Goal: Task Accomplishment & Management: Manage account settings

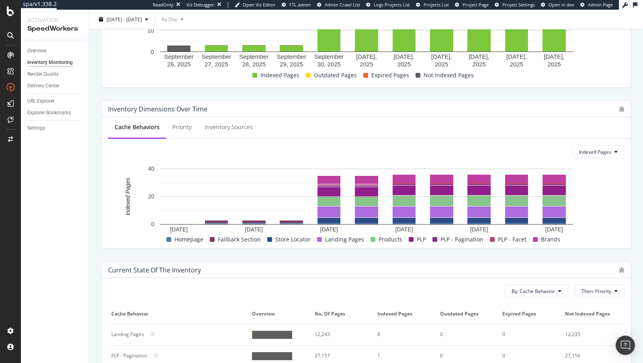
scroll to position [157, 0]
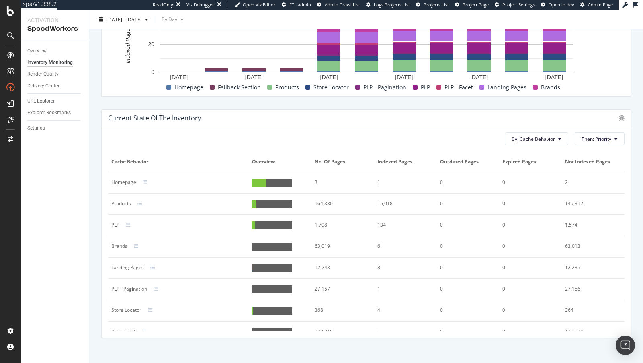
scroll to position [31, 0]
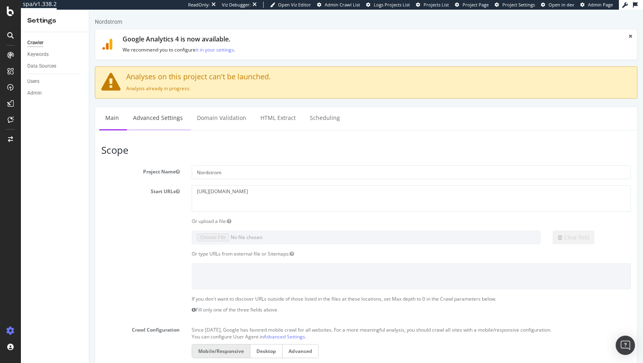
click at [158, 123] on link "Advanced Settings" at bounding box center [158, 118] width 62 height 22
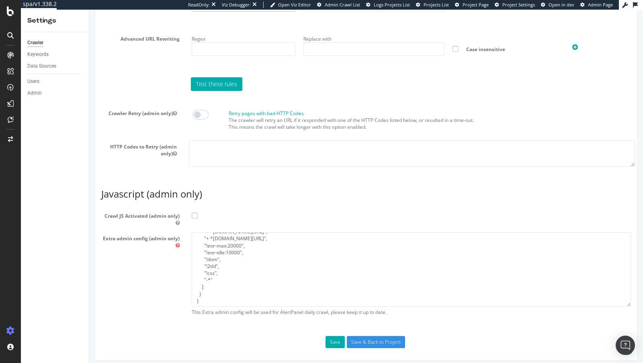
scroll to position [25, 0]
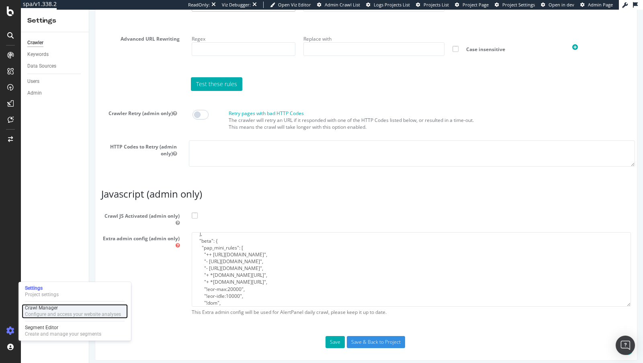
click at [52, 312] on div "Configure and access your website analyses" at bounding box center [73, 314] width 96 height 6
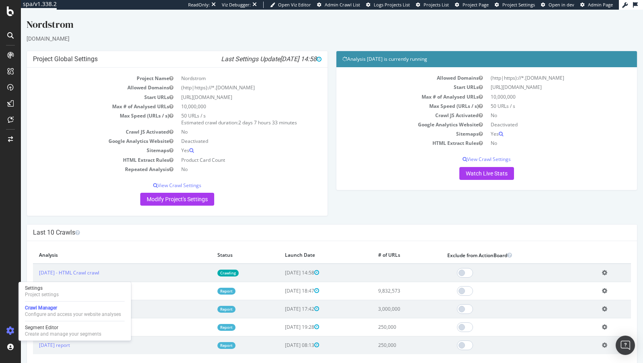
click at [242, 267] on td "Crawling" at bounding box center [245, 272] width 68 height 18
click at [240, 277] on td "Crawling" at bounding box center [245, 272] width 68 height 18
click at [239, 273] on link "Crawling" at bounding box center [227, 272] width 21 height 7
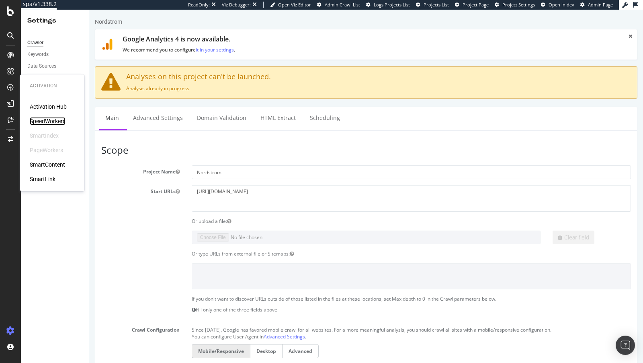
click at [45, 121] on div "SpeedWorkers" at bounding box center [48, 121] width 36 height 8
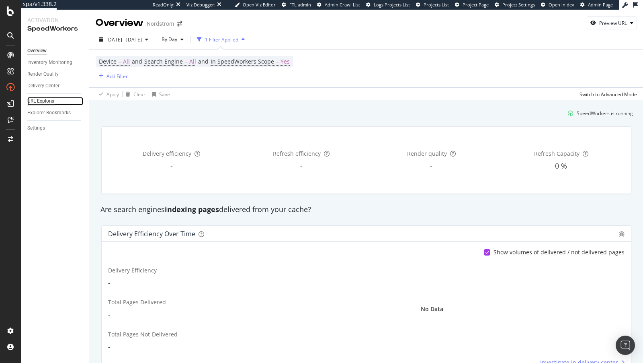
click at [37, 101] on div "URL Explorer" at bounding box center [40, 101] width 27 height 8
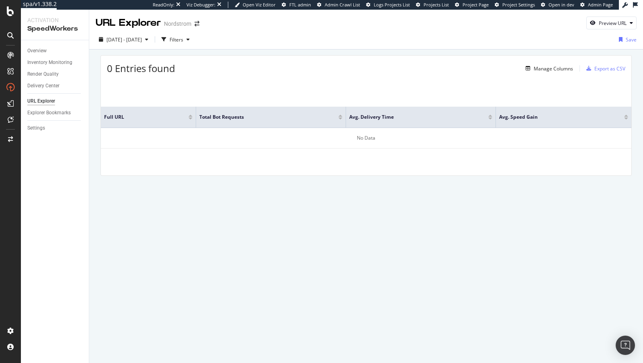
click at [564, 77] on div "0 Entries found Manage Columns Export as CSV Full URL Total Bot Requests Avg. D…" at bounding box center [365, 115] width 531 height 121
click at [558, 67] on div "Manage Columns" at bounding box center [553, 68] width 39 height 7
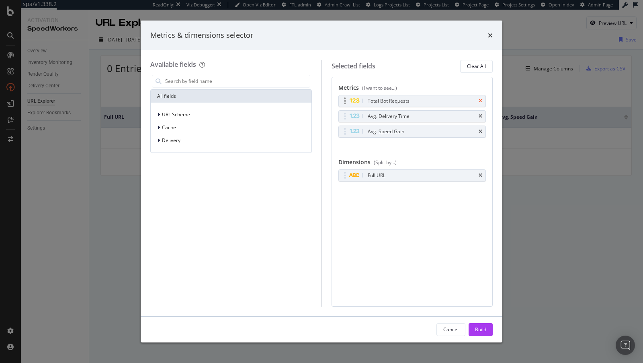
click at [480, 102] on icon "times" at bounding box center [481, 100] width 4 height 5
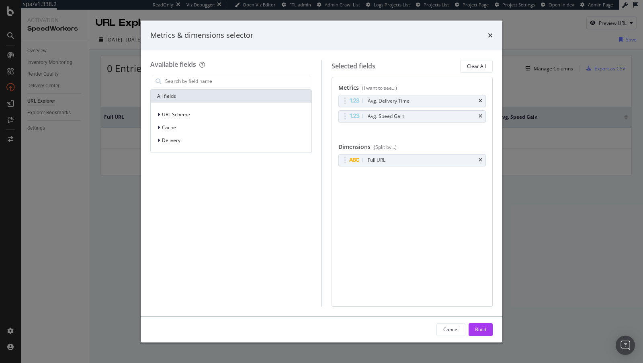
click at [480, 102] on icon "times" at bounding box center [481, 100] width 4 height 5
click at [480, 114] on icon "times" at bounding box center [481, 116] width 4 height 5
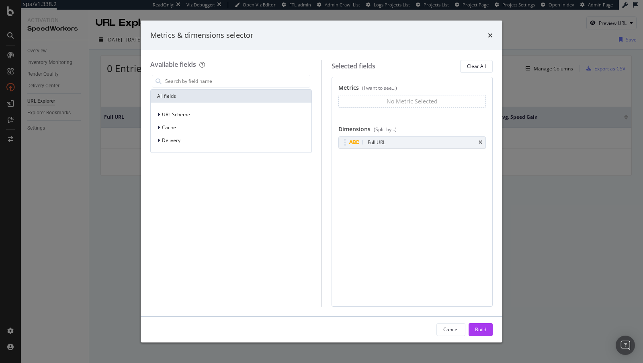
click at [489, 317] on div "Cancel Build" at bounding box center [322, 329] width 362 height 26
click at [488, 333] on button "Build" at bounding box center [481, 329] width 24 height 13
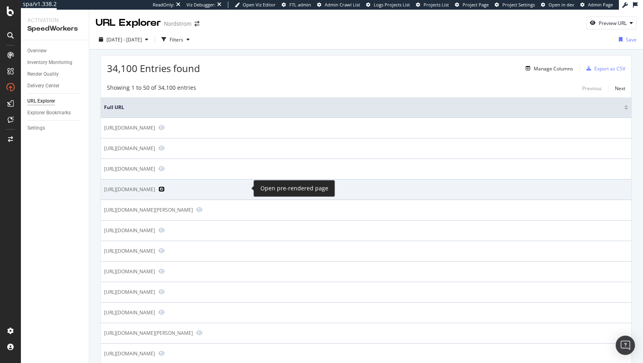
click at [165, 187] on icon "Preview https://www.nordstrom.com/s/rouge-powder-blush/7491652" at bounding box center [161, 189] width 6 height 6
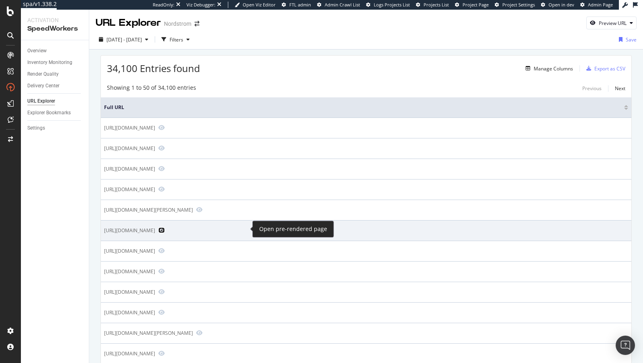
click at [165, 228] on icon "Preview https://www.nordstrom.com/s/d28-reading-glasses/8395236" at bounding box center [161, 230] width 6 height 6
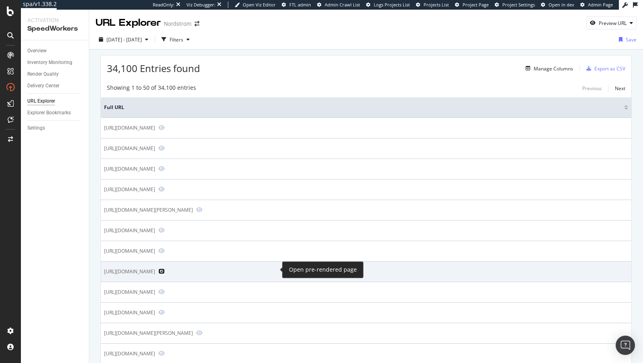
click at [165, 268] on icon "Preview https://www.nordstrom.com/s/nucleus-52mm-round-sunglasses/8119499" at bounding box center [161, 271] width 6 height 6
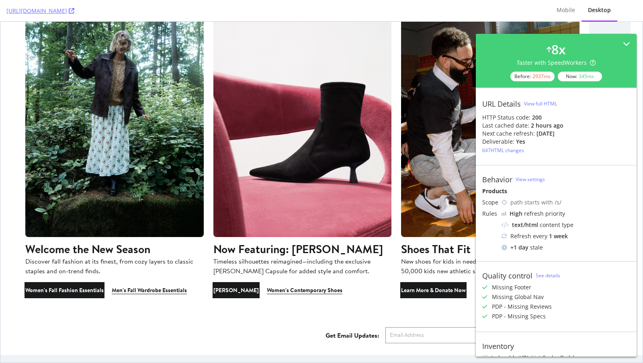
scroll to position [1213, 0]
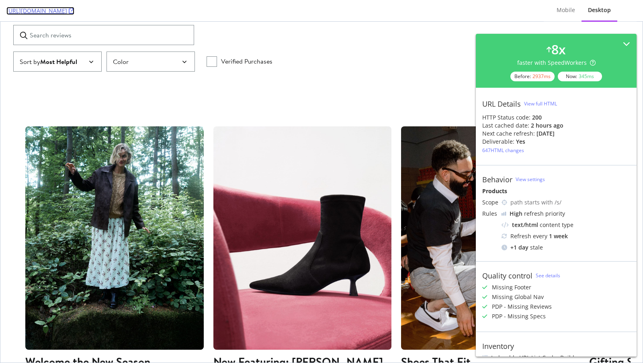
click at [74, 11] on icon at bounding box center [72, 11] width 6 height 6
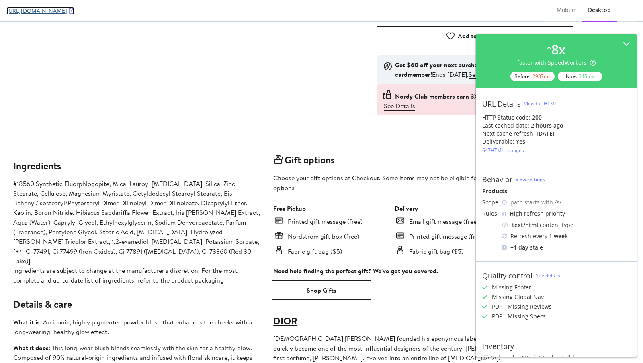
scroll to position [459, 0]
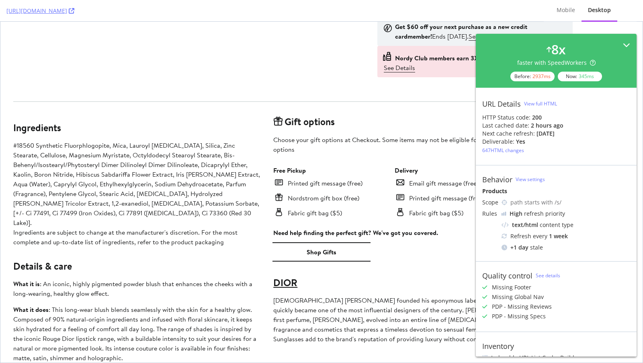
drag, startPoint x: 628, startPoint y: 43, endPoint x: 621, endPoint y: 21, distance: 22.9
click at [628, 43] on icon at bounding box center [626, 44] width 7 height 7
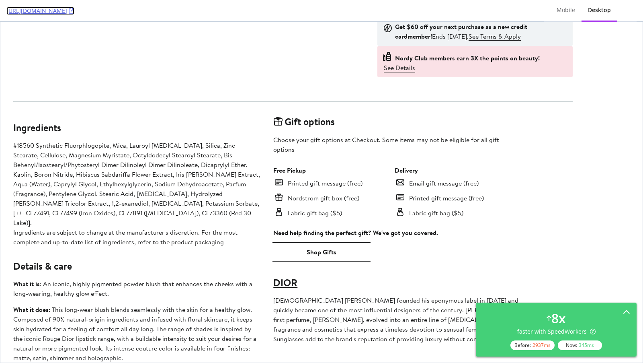
click at [74, 8] on icon at bounding box center [72, 11] width 6 height 6
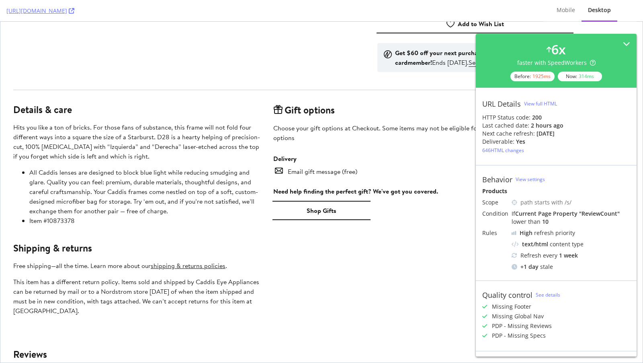
scroll to position [373, 0]
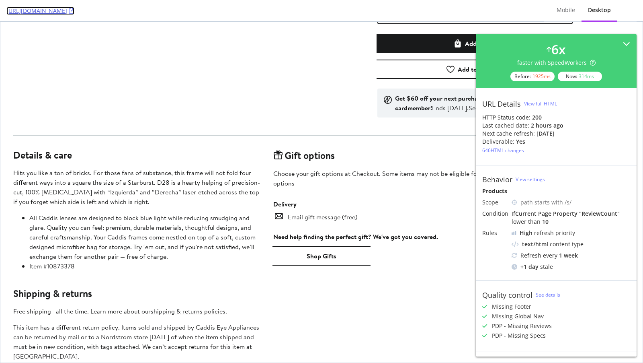
click at [74, 12] on icon at bounding box center [72, 11] width 6 height 6
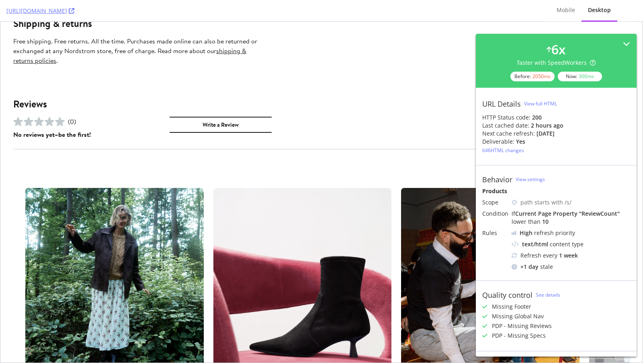
scroll to position [606, 0]
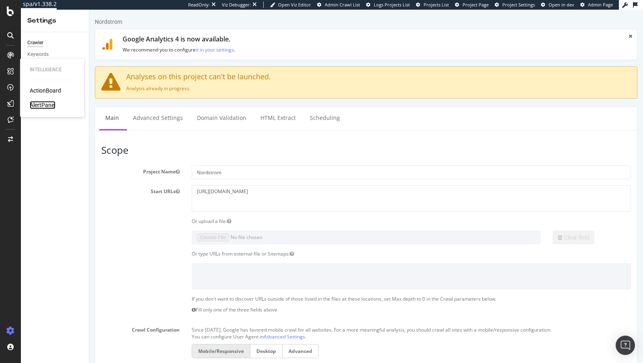
click at [49, 102] on div "AlertPanel" at bounding box center [43, 105] width 26 height 8
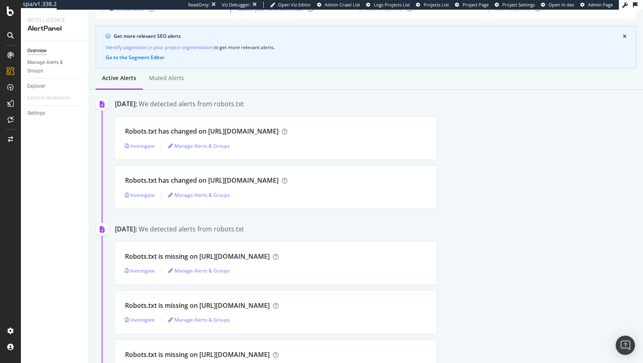
scroll to position [139, 0]
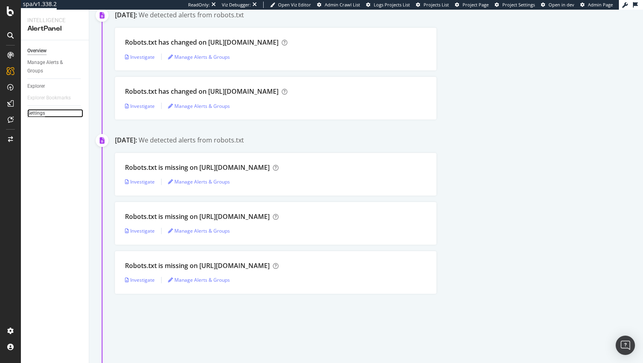
click at [41, 114] on div "Settings" at bounding box center [36, 113] width 18 height 8
select select "04"
select select "45"
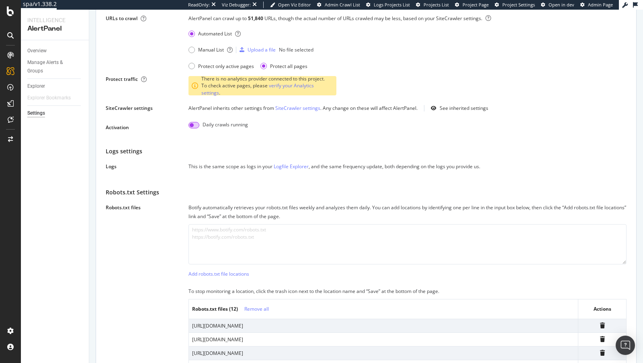
click at [195, 123] on input "checkbox" at bounding box center [194, 125] width 11 height 6
checkbox input "true"
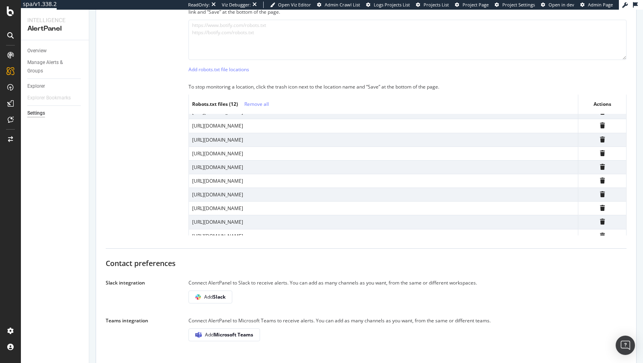
scroll to position [41, 0]
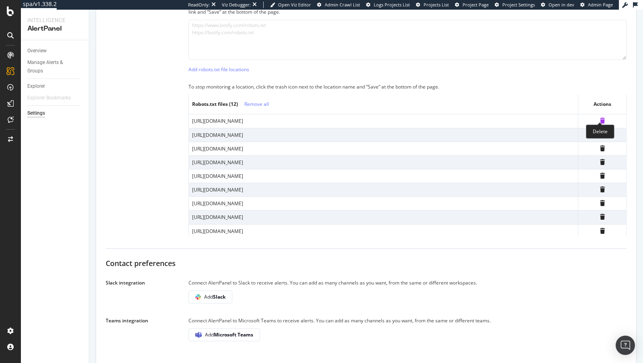
click at [600, 119] on icon at bounding box center [602, 121] width 5 height 6
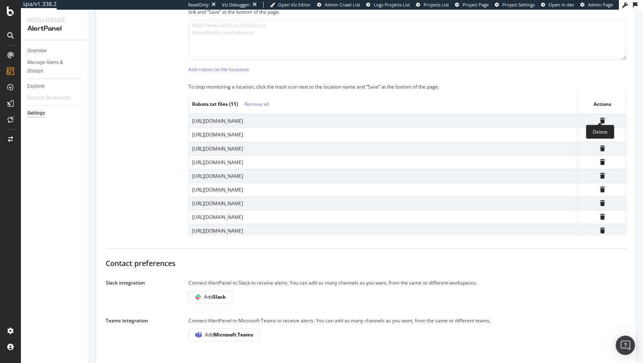
click at [600, 119] on icon at bounding box center [602, 121] width 5 height 6
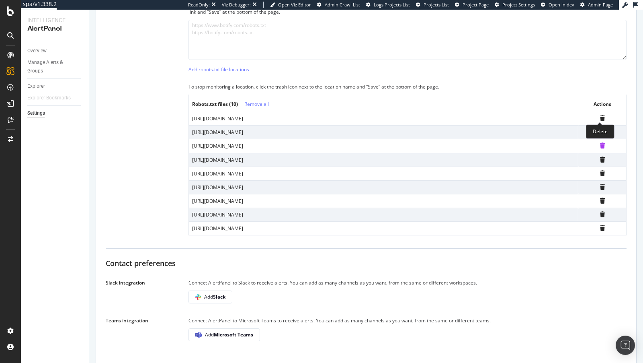
scroll to position [14, 0]
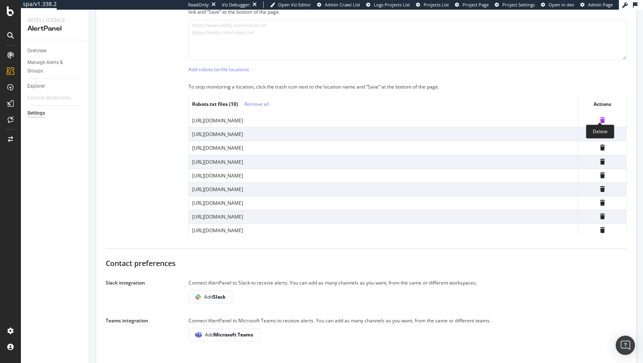
click at [600, 118] on icon at bounding box center [602, 120] width 5 height 6
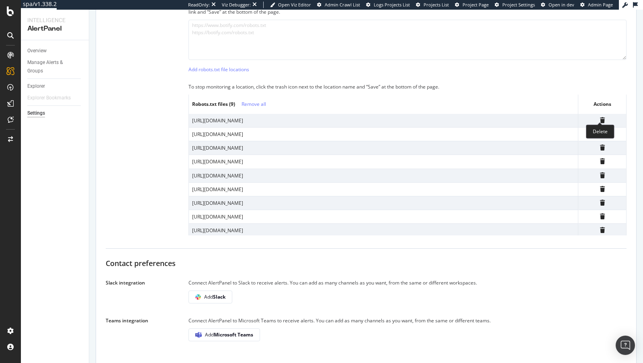
click at [600, 118] on icon at bounding box center [602, 120] width 5 height 6
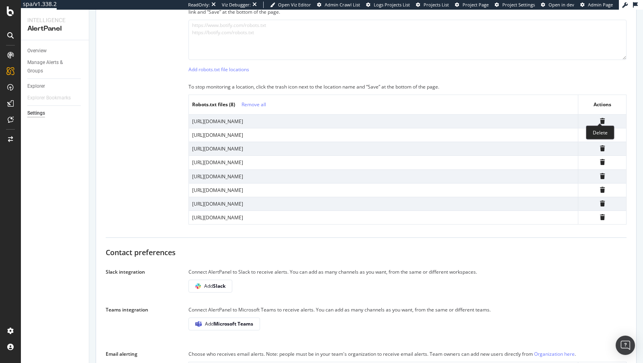
scroll to position [0, 0]
click at [600, 118] on icon at bounding box center [602, 121] width 5 height 6
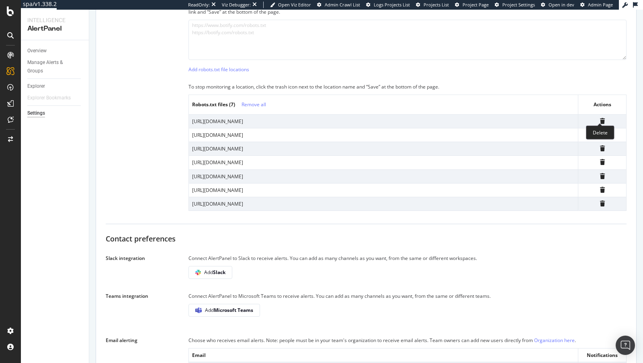
click at [600, 118] on icon at bounding box center [602, 121] width 5 height 6
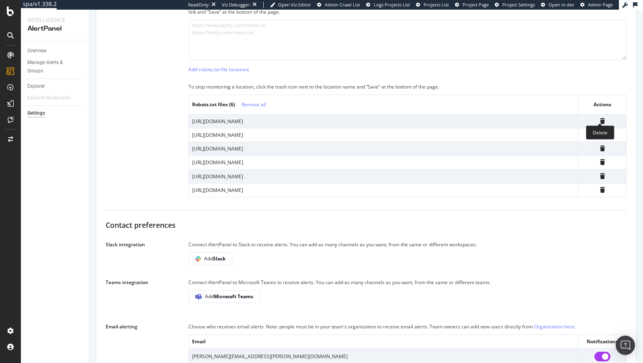
click at [600, 118] on icon at bounding box center [602, 121] width 5 height 6
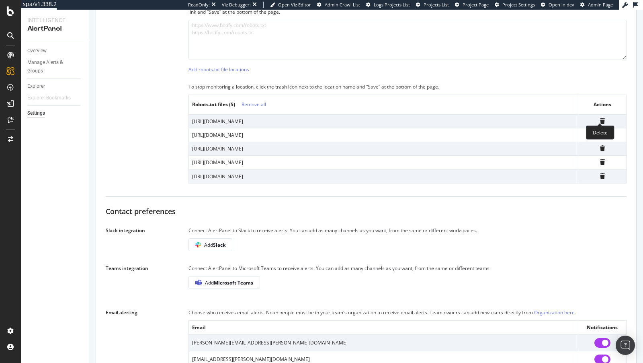
click at [600, 118] on icon at bounding box center [602, 121] width 5 height 6
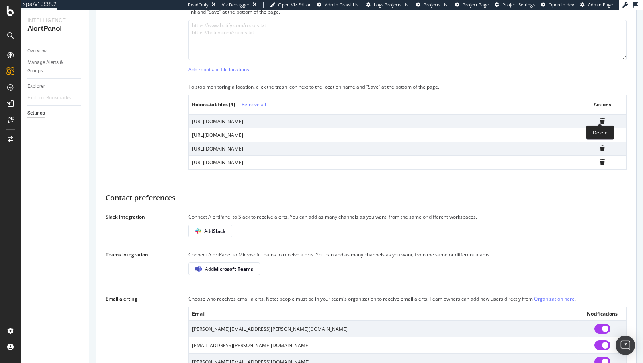
click at [600, 118] on icon at bounding box center [602, 121] width 5 height 6
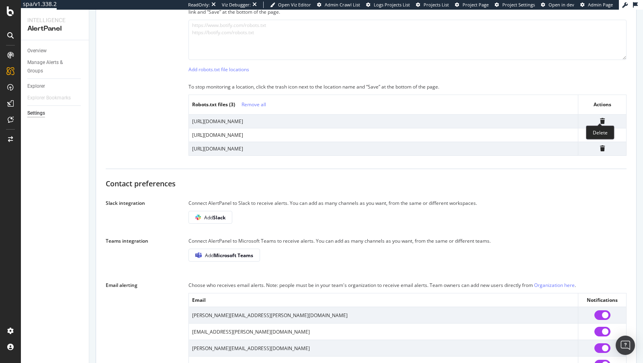
click at [600, 118] on icon at bounding box center [602, 121] width 5 height 6
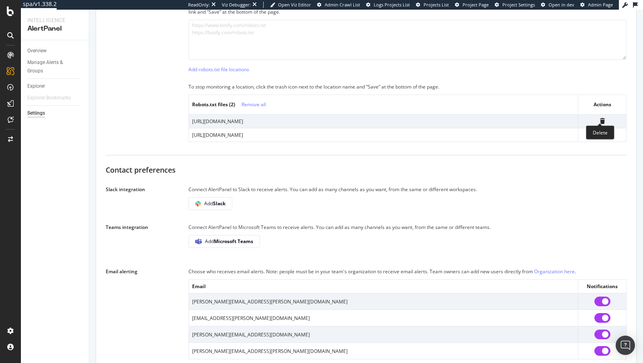
click at [600, 118] on icon at bounding box center [602, 121] width 5 height 6
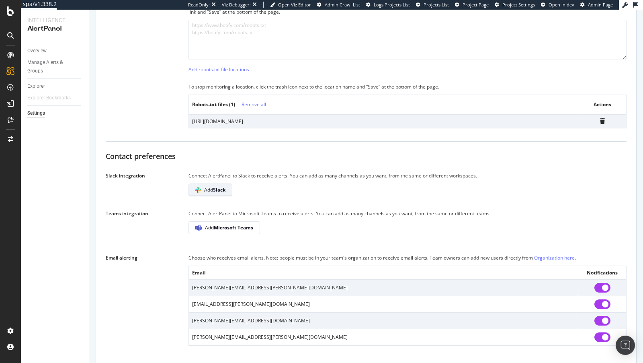
click at [221, 187] on b "Slack" at bounding box center [219, 189] width 12 height 7
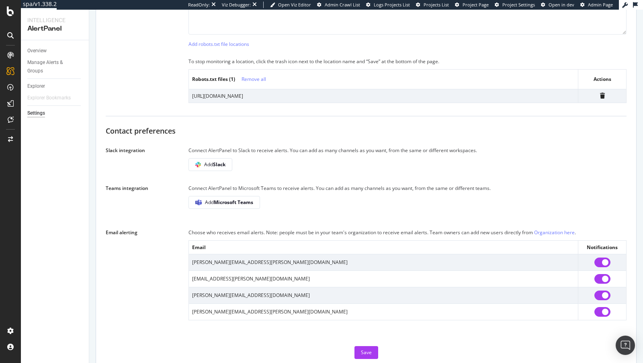
scroll to position [407, 0]
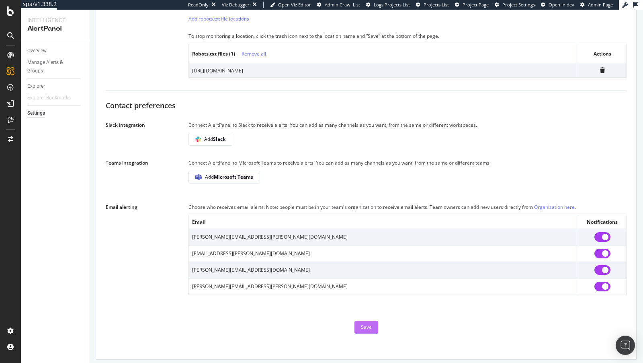
click at [369, 323] on div "Save" at bounding box center [366, 326] width 11 height 7
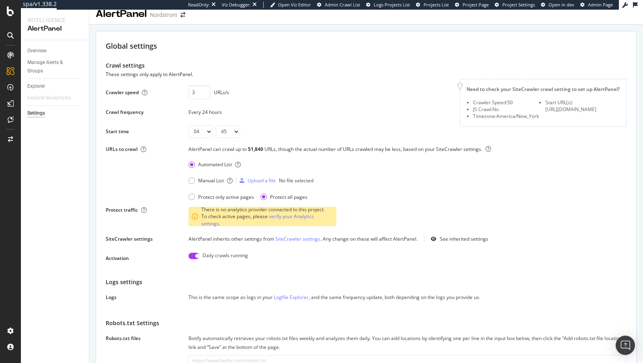
scroll to position [0, 0]
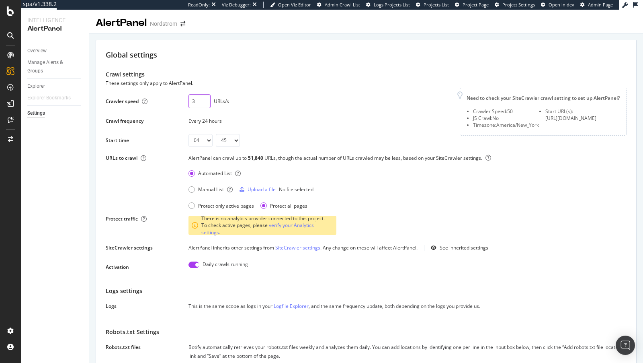
click at [192, 99] on input "3" at bounding box center [200, 101] width 22 height 14
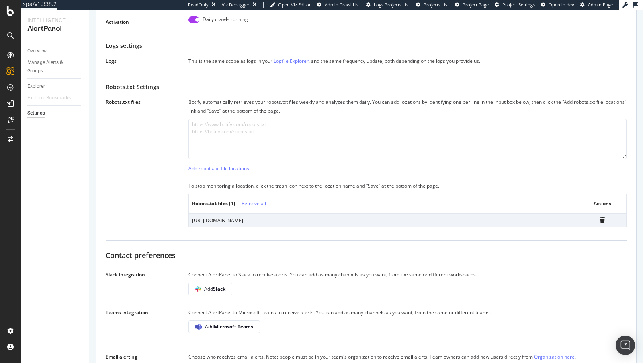
scroll to position [407, 0]
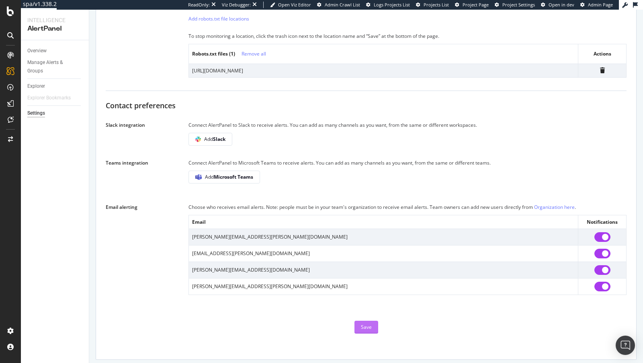
type input "6"
click at [370, 326] on div "Save" at bounding box center [366, 326] width 11 height 7
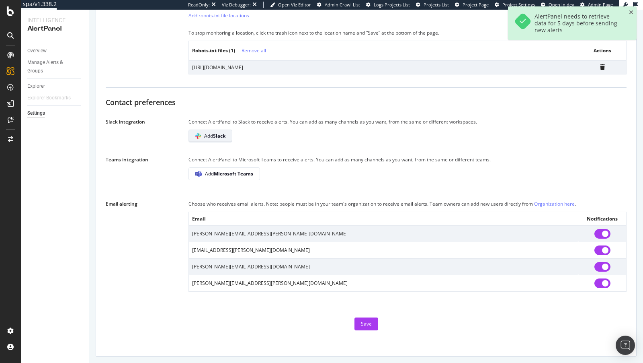
scroll to position [395, 0]
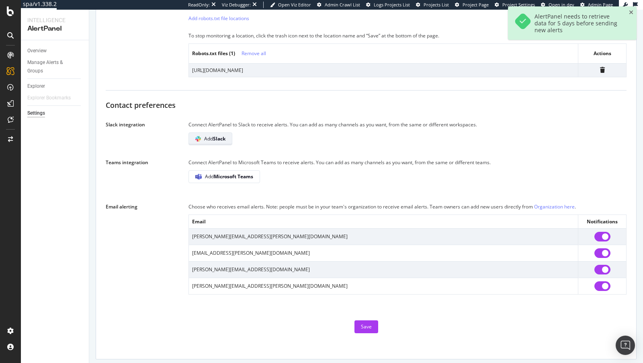
click at [217, 139] on b "Slack" at bounding box center [219, 138] width 12 height 7
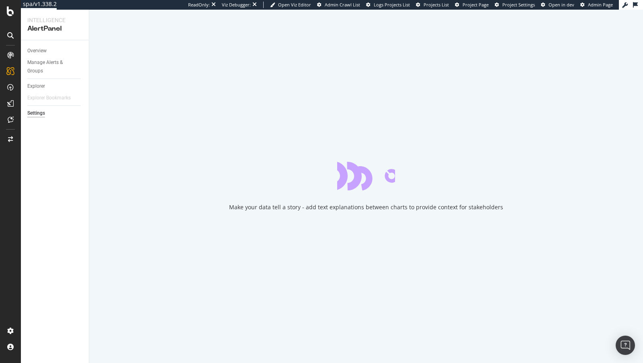
select select "04"
select select "45"
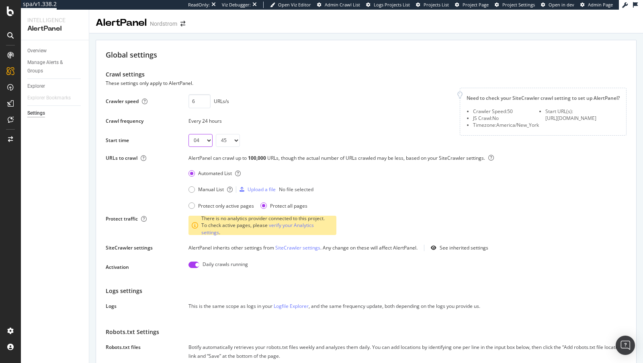
click at [199, 141] on select "00 01 02 03 04 05 06 07 08 09 10 11 12 13 14 15 16 17 18 19 20 21 22 23" at bounding box center [201, 140] width 24 height 13
click at [189, 134] on select "00 01 02 03 04 05 06 07 08 09 10 11 12 13 14 15 16 17 18 19 20 21 22 23" at bounding box center [201, 140] width 24 height 13
click at [203, 138] on select "00 01 02 03 04 05 06 07 08 09 10 11 12 13 14 15 16 17 18 19 20 21 22 23" at bounding box center [201, 140] width 24 height 13
select select "02"
click at [189, 134] on select "00 01 02 03 04 05 06 07 08 09 10 11 12 13 14 15 16 17 18 19 20 21 22 23" at bounding box center [201, 140] width 24 height 13
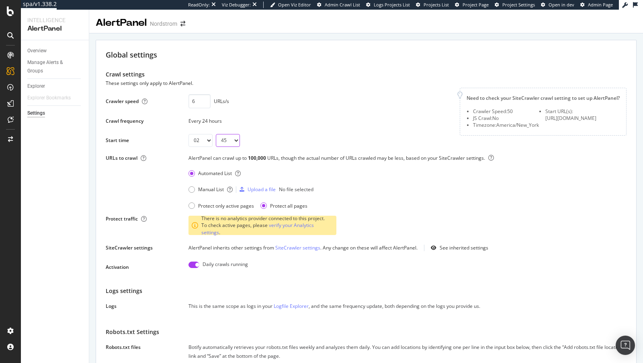
click at [230, 134] on select "00 15 30 45" at bounding box center [228, 140] width 24 height 13
select select "00"
click at [216, 134] on select "00 15 30 45" at bounding box center [228, 140] width 24 height 13
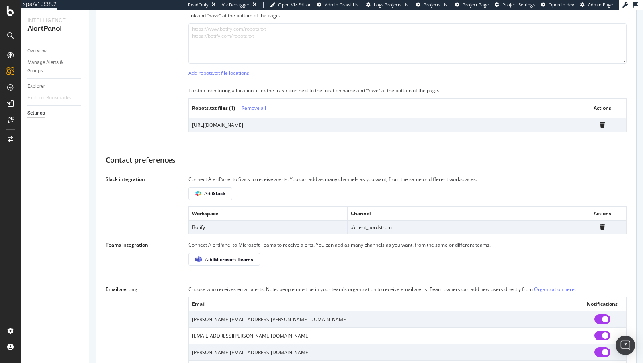
scroll to position [422, 0]
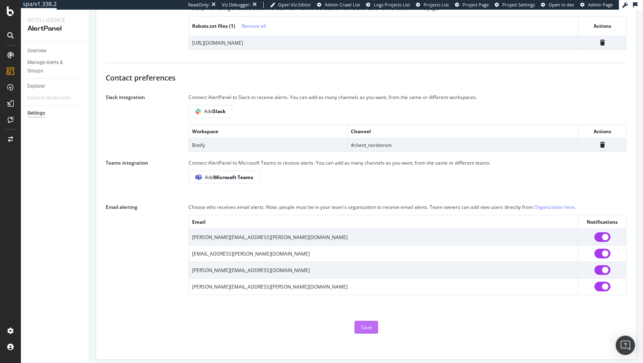
click at [364, 324] on div "Save" at bounding box center [366, 327] width 11 height 7
click at [368, 324] on div "Save" at bounding box center [366, 327] width 11 height 7
click at [8, 139] on icon at bounding box center [10, 139] width 5 height 6
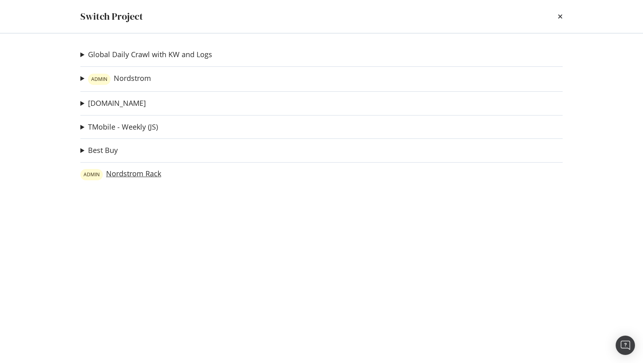
click at [133, 174] on link "ADMIN Nordstrom Rack" at bounding box center [120, 174] width 81 height 11
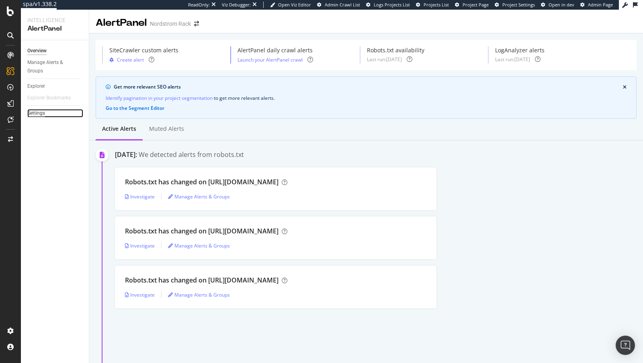
click at [38, 112] on div "Settings" at bounding box center [36, 113] width 18 height 8
select select "03"
select select "45"
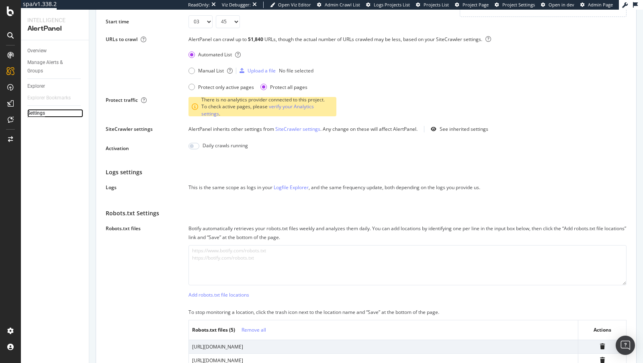
scroll to position [49, 0]
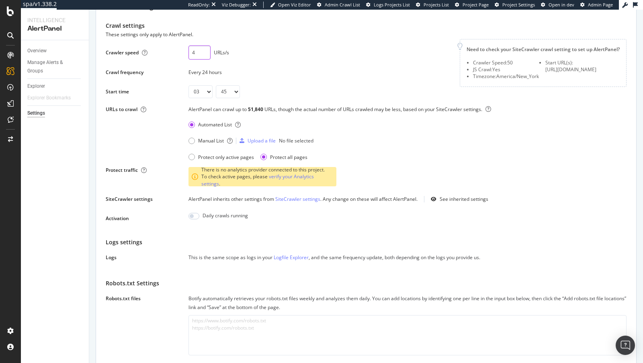
click at [205, 51] on input "4" at bounding box center [200, 52] width 22 height 14
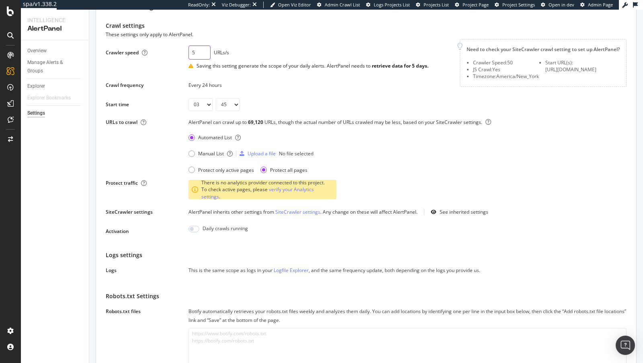
click at [205, 51] on input "5" at bounding box center [200, 52] width 22 height 14
type input "6"
click at [205, 51] on input "6" at bounding box center [200, 52] width 22 height 14
click at [199, 107] on select "00 01 02 03 04 05 06 07 08 09 10 11 12 13 14 15 16 17 18 19 20 21 22 23" at bounding box center [201, 104] width 24 height 13
select select "02"
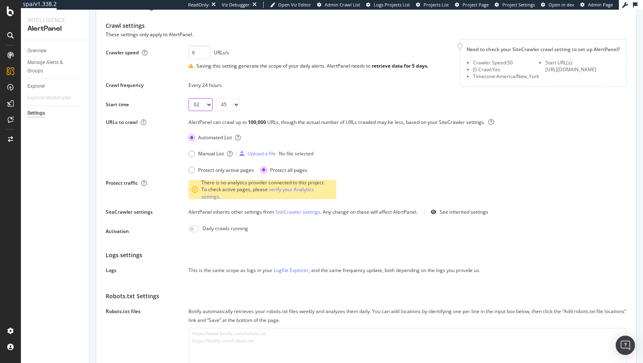
click at [189, 98] on select "00 01 02 03 04 05 06 07 08 09 10 11 12 13 14 15 16 17 18 19 20 21 22 23" at bounding box center [201, 104] width 24 height 13
click at [217, 106] on select "00 15 30 45" at bounding box center [228, 104] width 24 height 13
select select "00"
click at [216, 98] on select "00 15 30 45" at bounding box center [228, 104] width 24 height 13
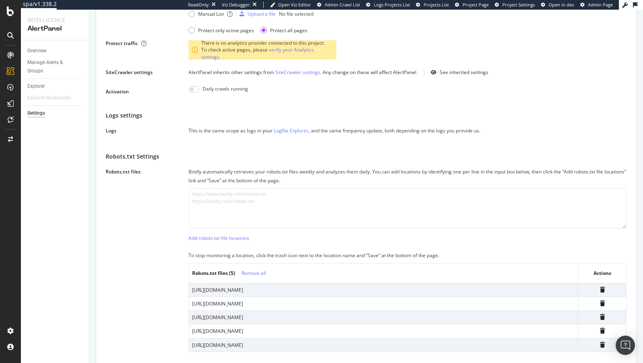
scroll to position [226, 0]
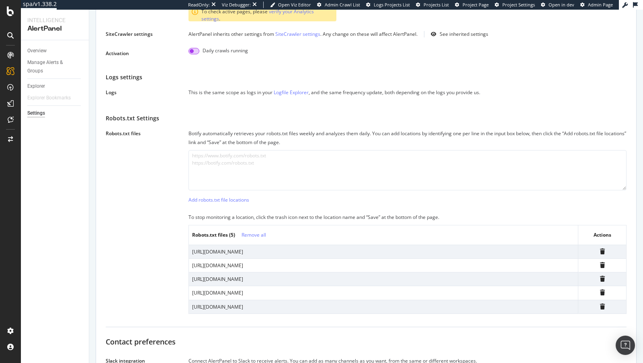
click at [199, 51] on input "checkbox" at bounding box center [194, 51] width 11 height 6
checkbox input "true"
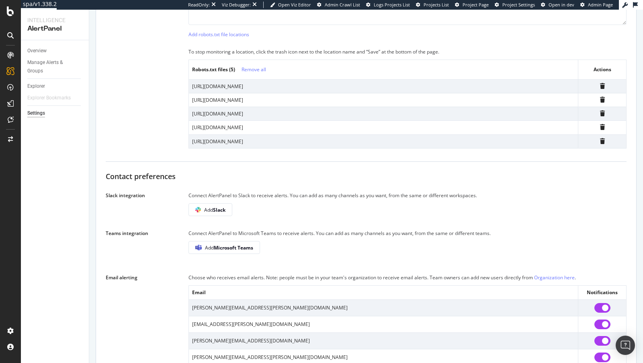
scroll to position [457, 0]
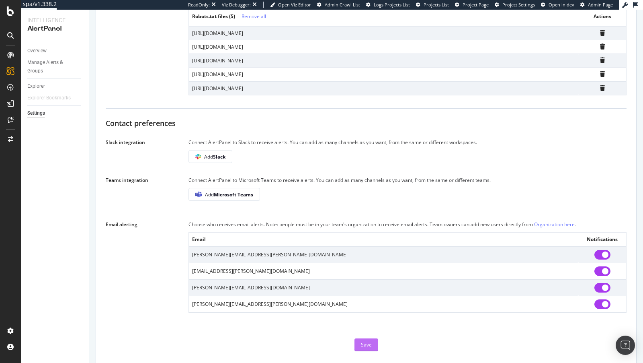
click at [371, 340] on button "Save" at bounding box center [367, 344] width 24 height 13
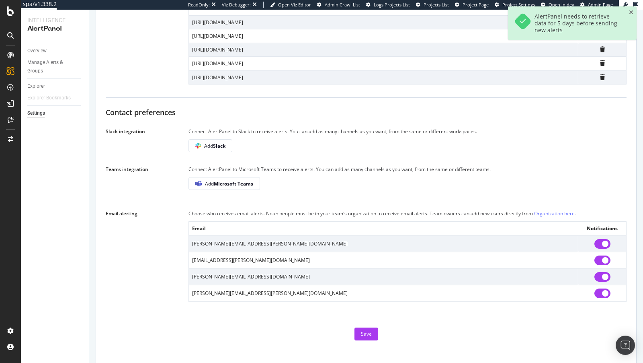
scroll to position [432, 0]
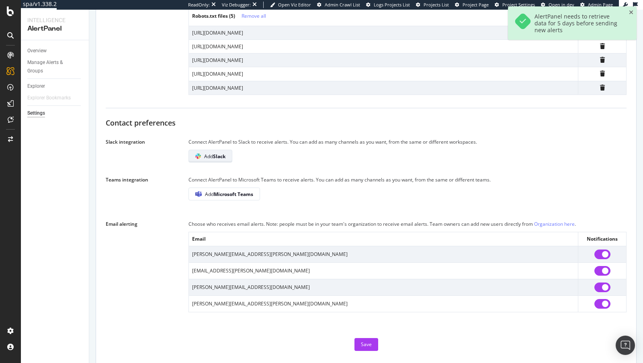
click at [217, 154] on b "Slack" at bounding box center [219, 156] width 12 height 7
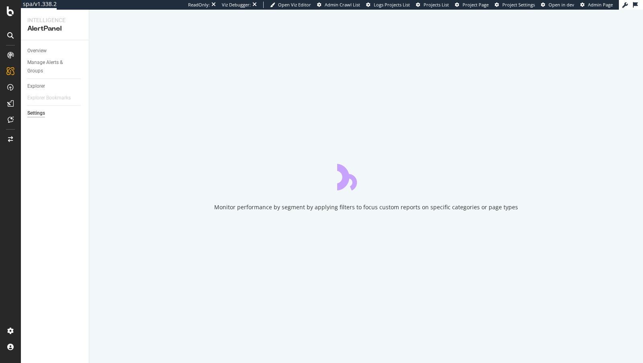
select select "02"
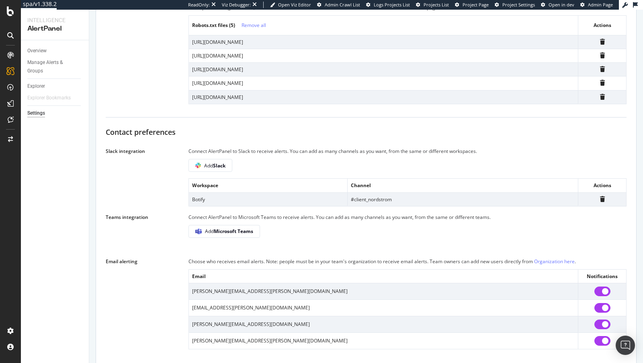
scroll to position [436, 0]
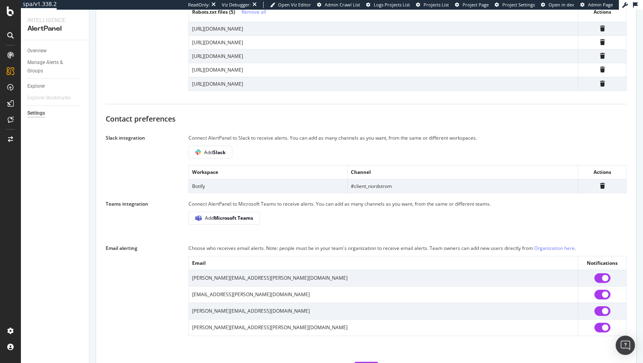
click at [9, 129] on div at bounding box center [10, 121] width 19 height 16
click at [10, 138] on icon at bounding box center [10, 139] width 5 height 6
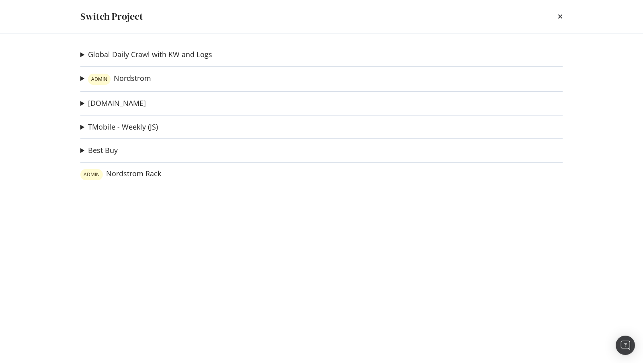
click at [129, 71] on div "Global Daily Crawl with KW and Logs GW Sitemaps V2 Ad-Hoc Project PDP force ref…" at bounding box center [321, 197] width 515 height 329
click at [133, 82] on link "[PERSON_NAME]" at bounding box center [119, 79] width 63 height 11
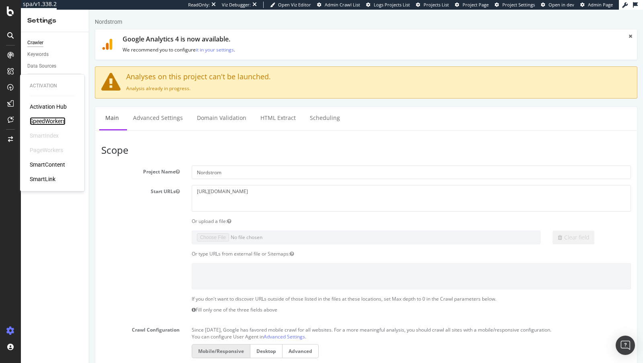
click at [50, 122] on div "SpeedWorkers" at bounding box center [48, 121] width 36 height 8
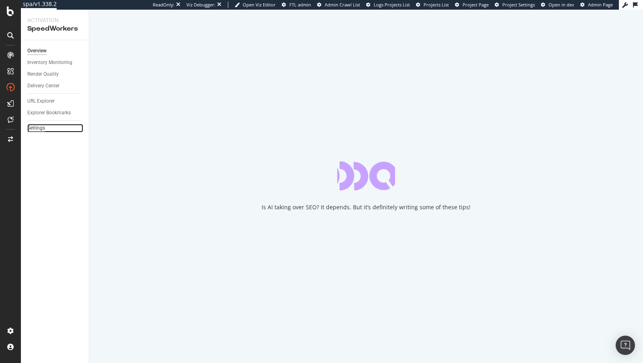
click at [39, 129] on div "Settings" at bounding box center [36, 128] width 18 height 8
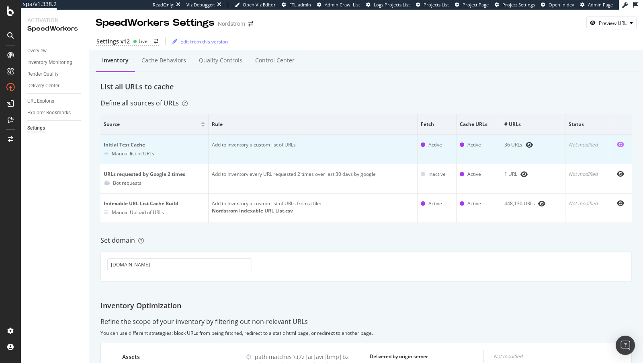
click at [619, 144] on icon "eye" at bounding box center [620, 144] width 7 height 6
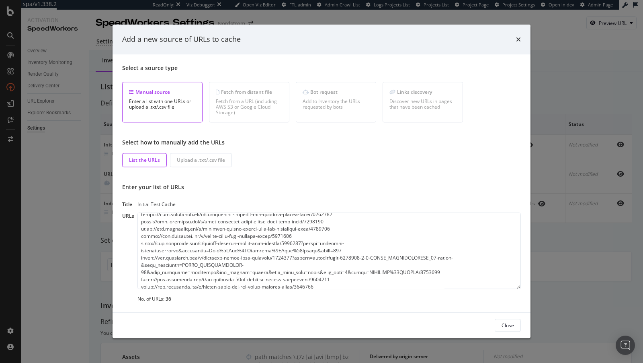
scroll to position [137, 0]
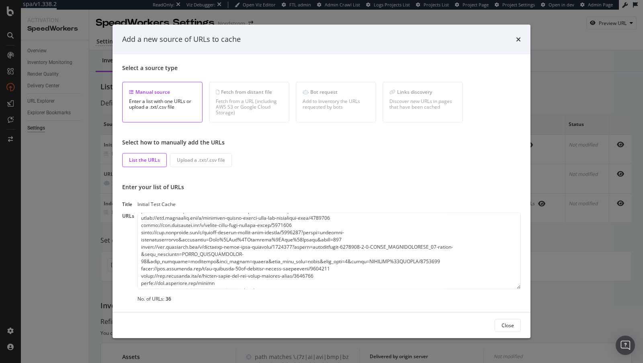
click at [244, 234] on textarea "modal" at bounding box center [328, 250] width 383 height 76
click at [275, 230] on textarea "modal" at bounding box center [328, 250] width 383 height 76
drag, startPoint x: 314, startPoint y: 223, endPoint x: 135, endPoint y: 225, distance: 178.5
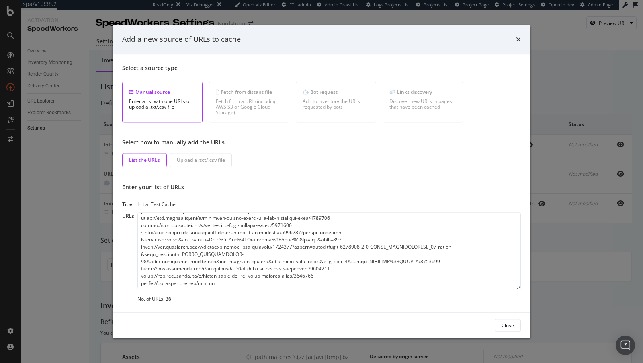
click at [135, 225] on div "URLs No. of URLs: 36" at bounding box center [321, 257] width 399 height 90
click at [40, 203] on div "Add a new source of URLs to cache Select a source type Manual source Enter a li…" at bounding box center [321, 181] width 643 height 363
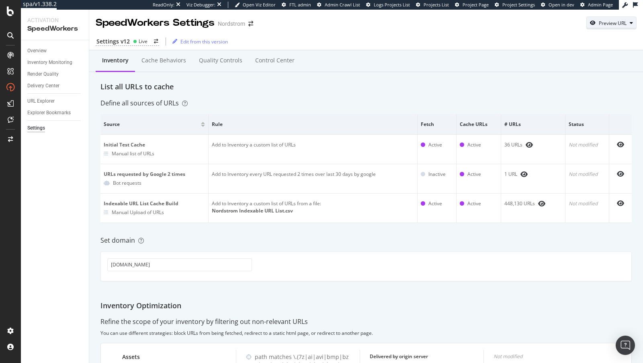
click at [604, 25] on div "Preview URL" at bounding box center [613, 23] width 28 height 7
click at [583, 57] on input "url" at bounding box center [587, 60] width 88 height 14
paste input "[URL][DOMAIN_NAME][PERSON_NAME]"
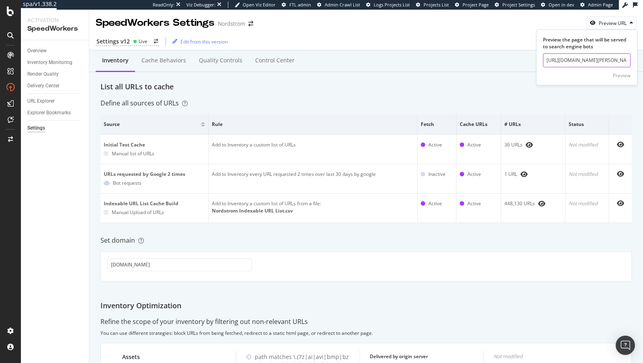
scroll to position [0, 90]
type input "[URL][DOMAIN_NAME][PERSON_NAME]"
click at [621, 78] on div "Preview" at bounding box center [622, 75] width 18 height 7
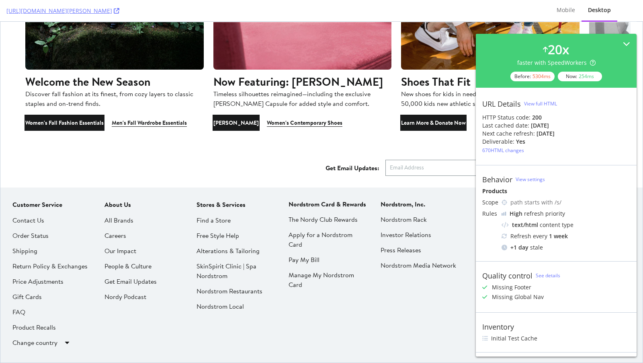
scroll to position [1600, 0]
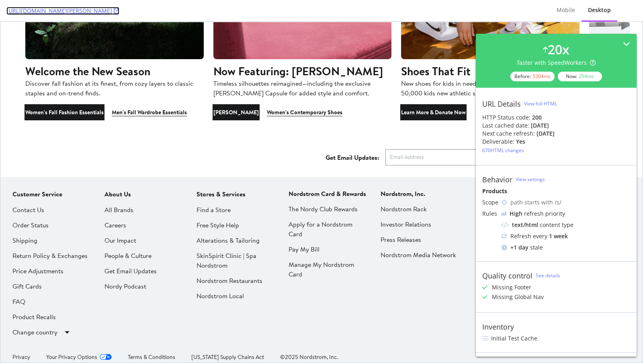
click at [119, 11] on icon at bounding box center [117, 11] width 6 height 6
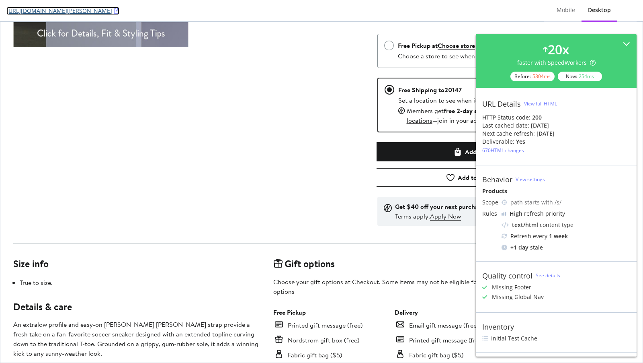
scroll to position [152, 0]
